Goal: Task Accomplishment & Management: Manage account settings

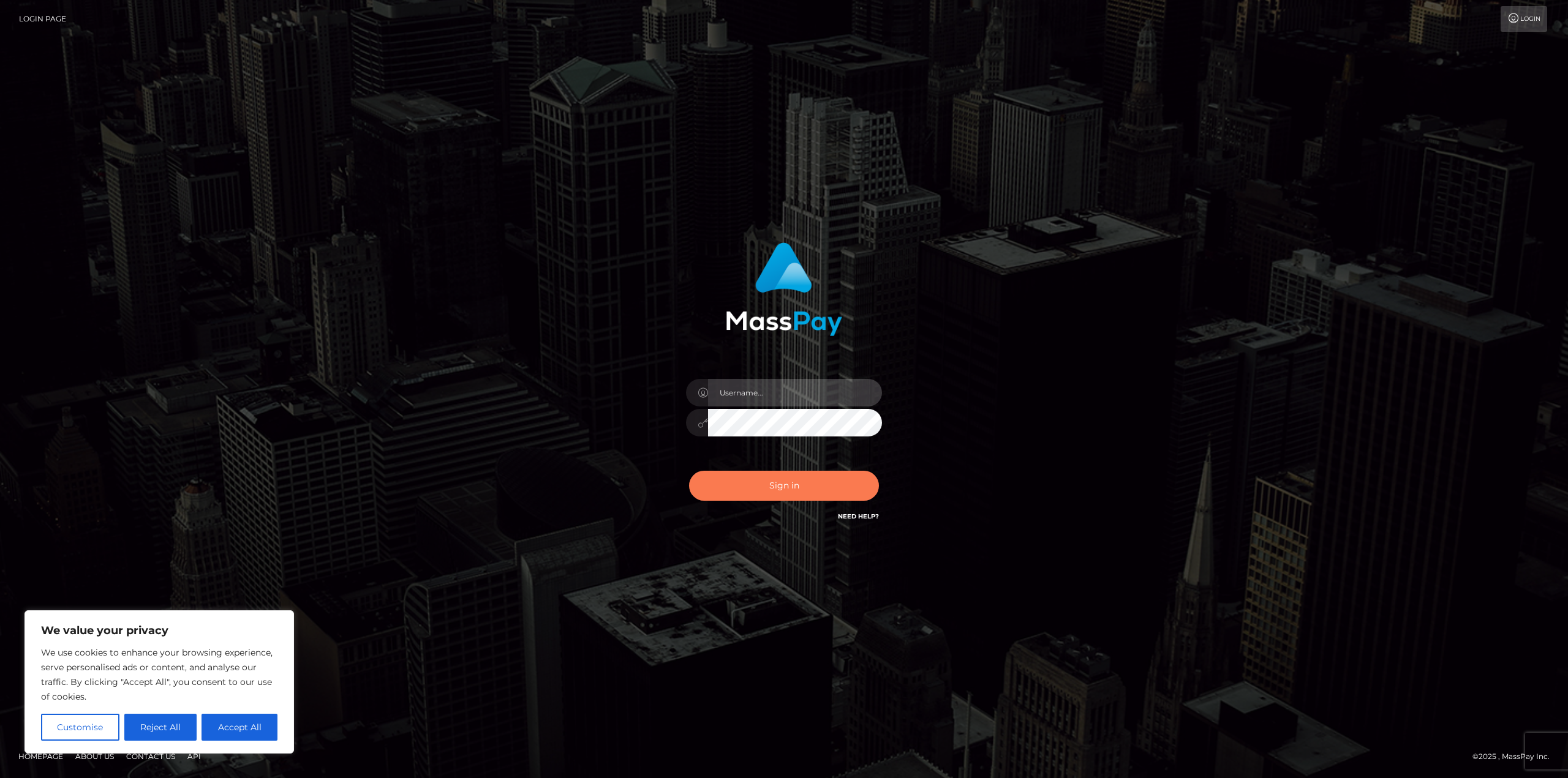
type input "[PERSON_NAME].SF"
click at [810, 494] on button "Sign in" at bounding box center [784, 486] width 190 height 30
type input "Javier.SF"
click at [772, 487] on button "Sign in" at bounding box center [784, 486] width 190 height 30
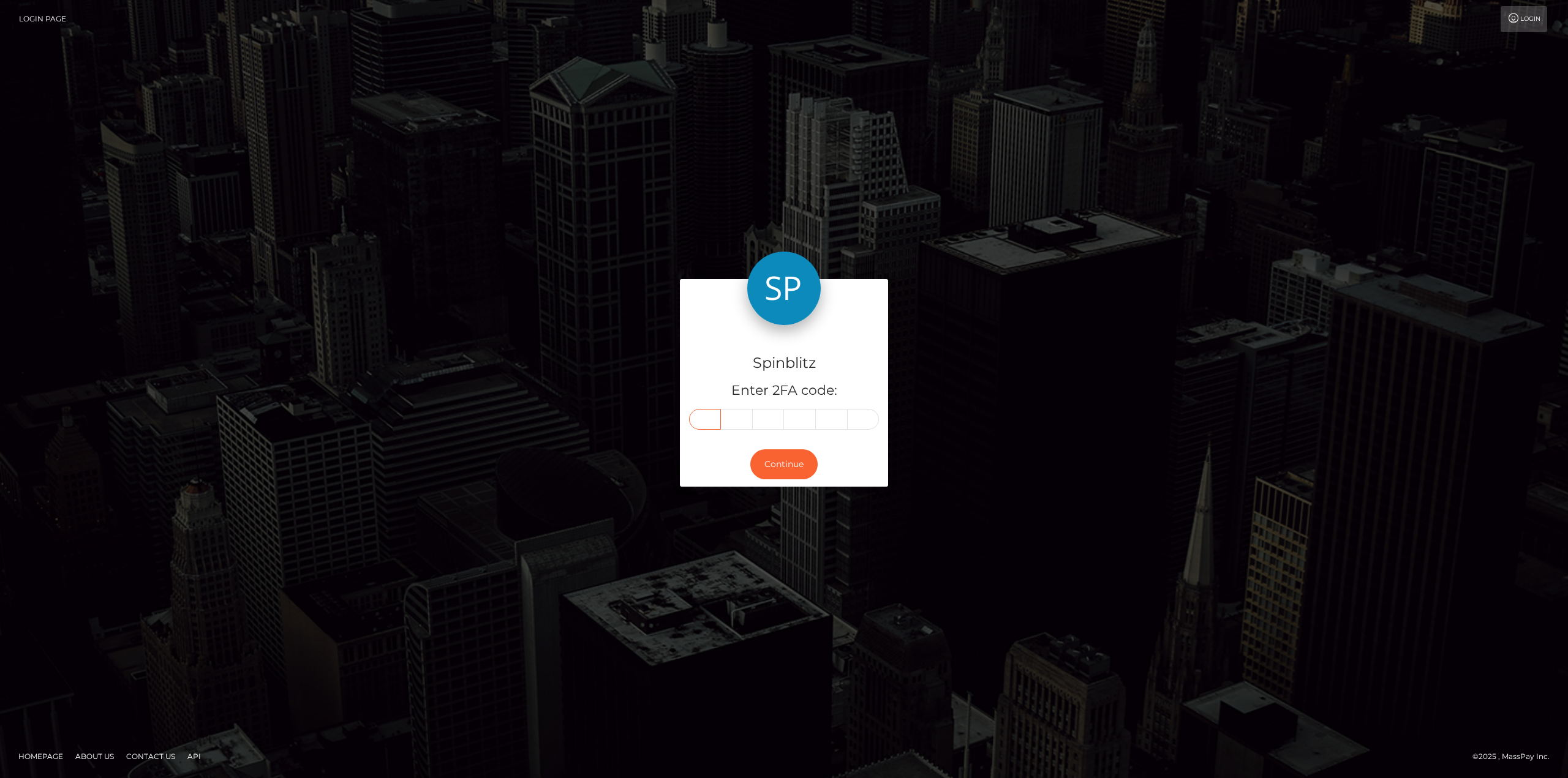
click at [712, 420] on input "text" at bounding box center [705, 419] width 32 height 21
type input "2"
type input "1"
type input "4"
type input "1"
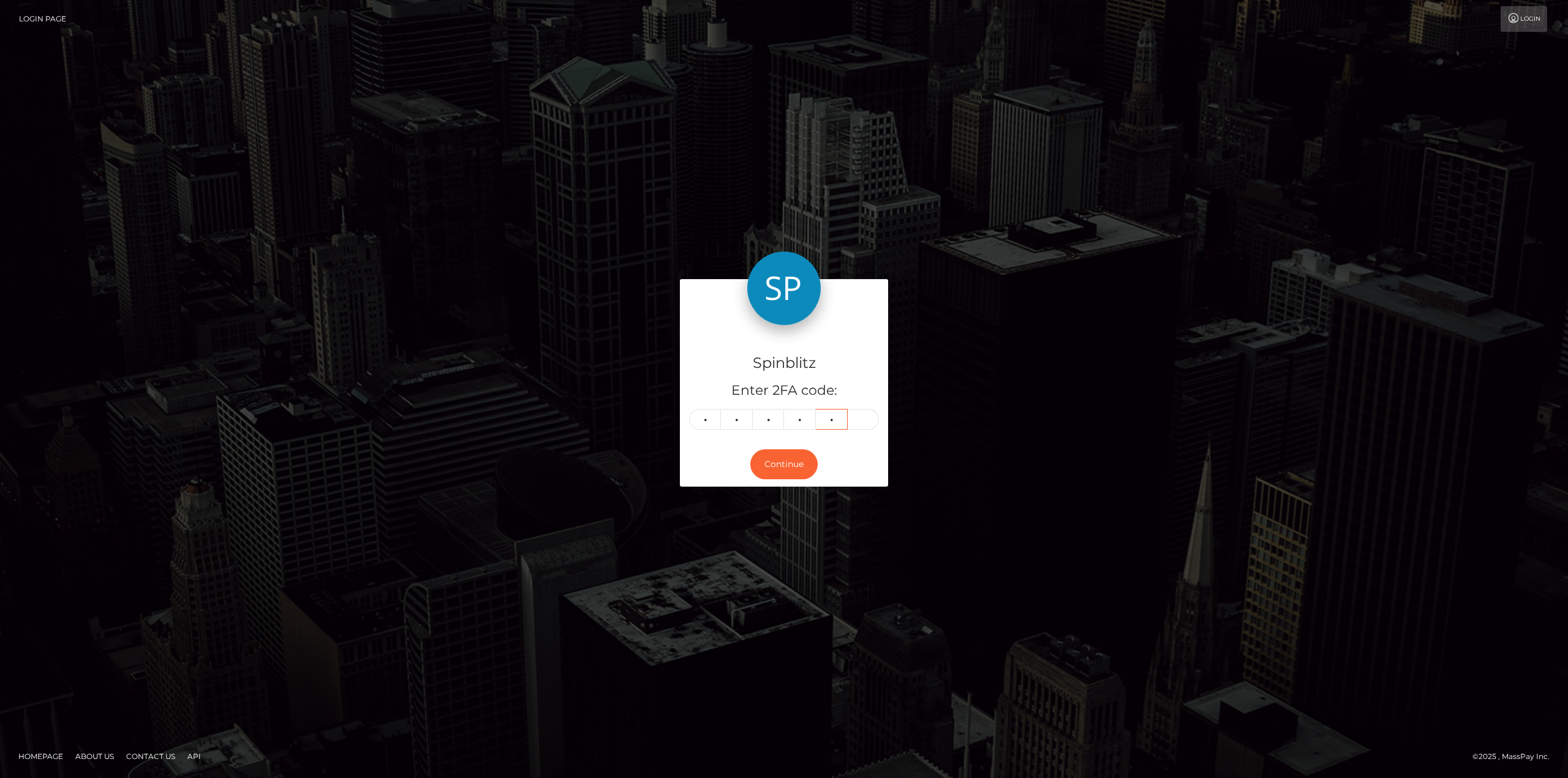
type input "9"
type input "1"
click at [773, 463] on button "Continue" at bounding box center [784, 464] width 67 height 30
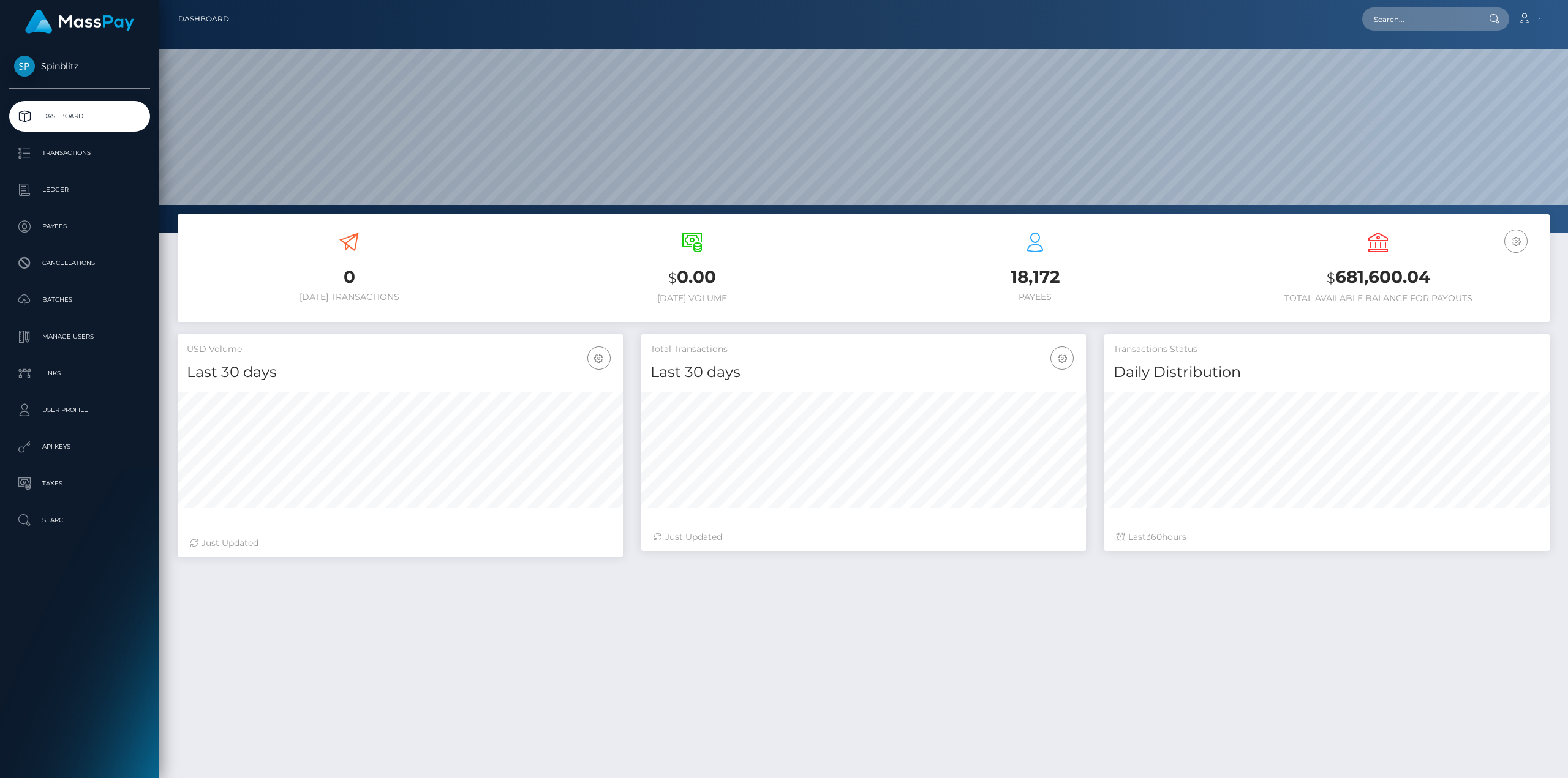
scroll to position [218, 445]
